Goal: Task Accomplishment & Management: Manage account settings

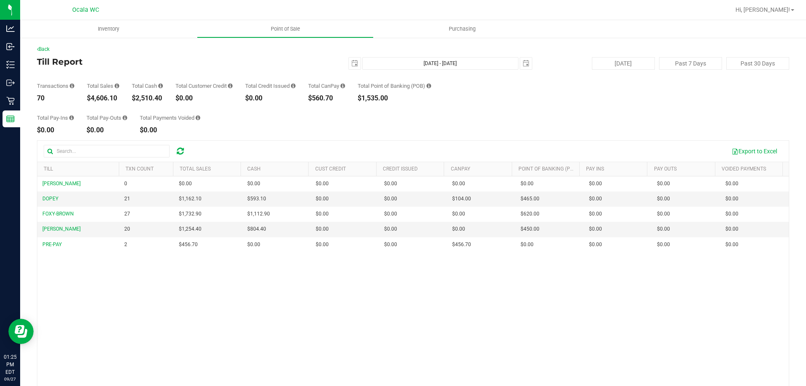
click at [635, 322] on div "BRANDY-CLARK 0 $0.00 $0.00 $0.00 $0.00 $0.00 $0.00 $0.00 $0.00 $0.00 $0.00 $0.0…" at bounding box center [412, 297] width 751 height 243
click at [765, 9] on span "Hi, [PERSON_NAME]!" at bounding box center [762, 9] width 55 height 7
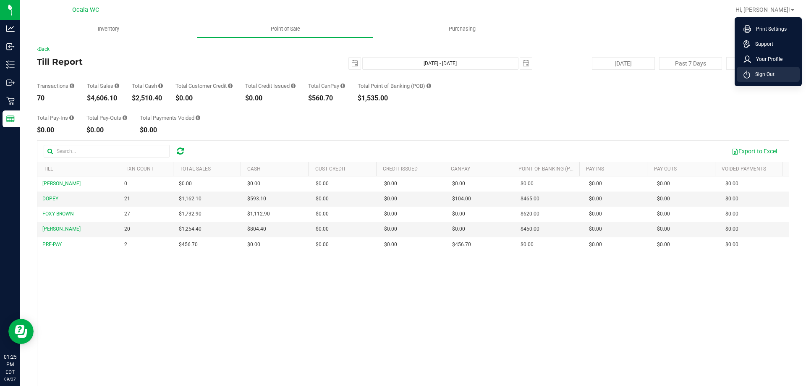
click at [756, 75] on span "Sign Out" at bounding box center [762, 74] width 24 height 8
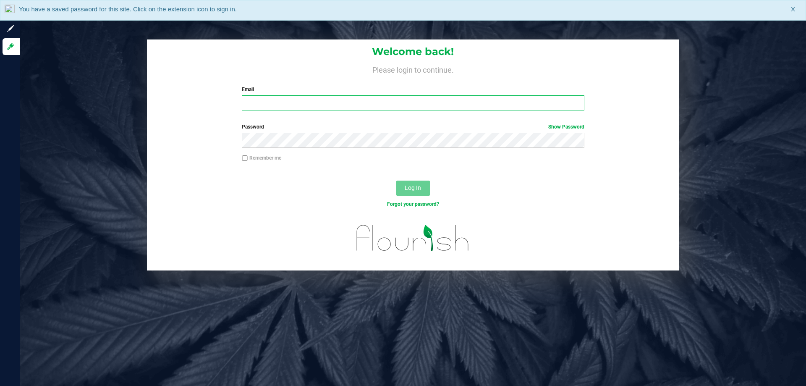
click at [308, 104] on input "Email" at bounding box center [413, 102] width 342 height 15
type input "Jlaughlin@liveparallel.com"
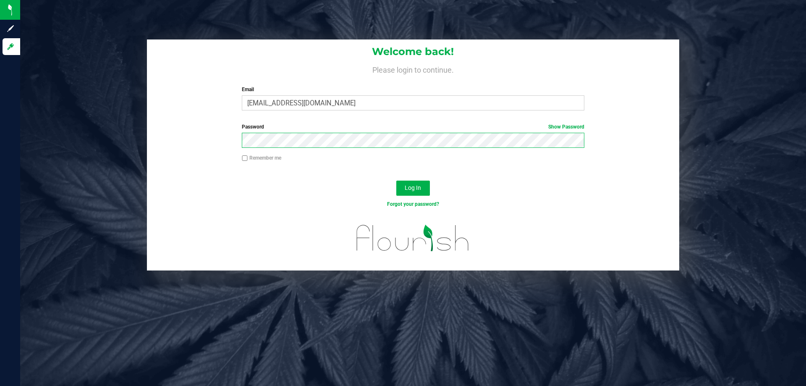
click at [396, 180] on button "Log In" at bounding box center [413, 187] width 34 height 15
